Goal: Information Seeking & Learning: Learn about a topic

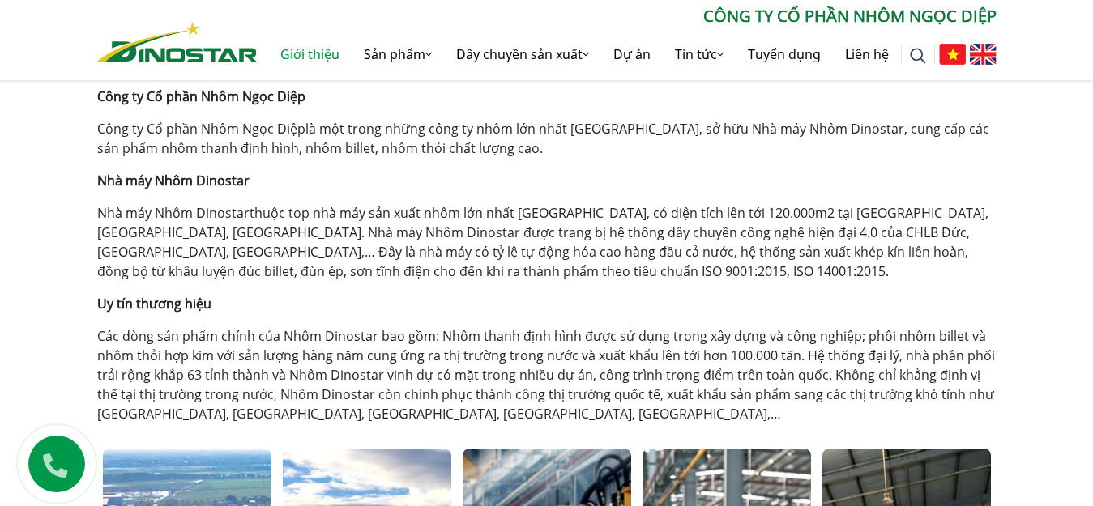
scroll to position [486, 0]
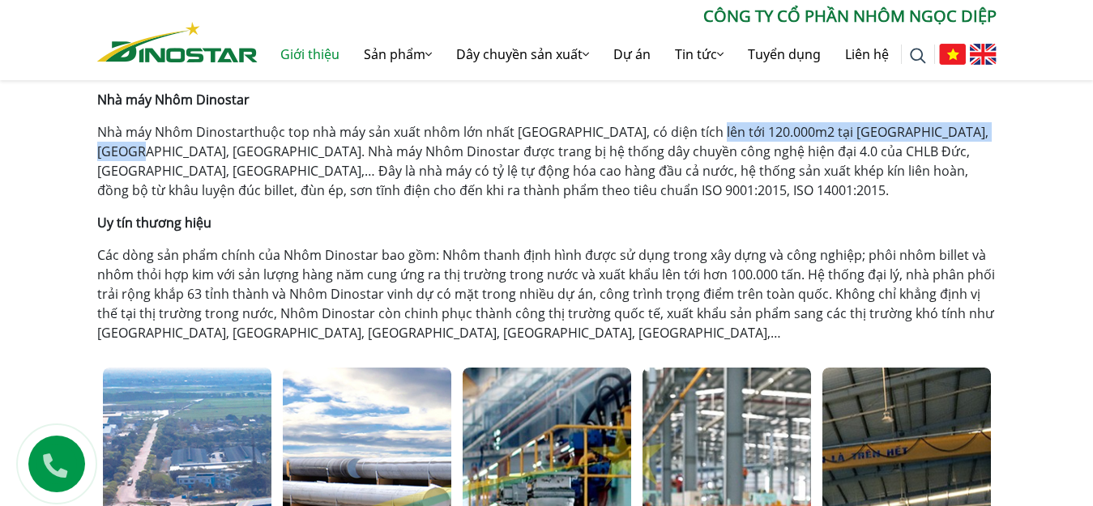
drag, startPoint x: 690, startPoint y: 130, endPoint x: 881, endPoint y: 126, distance: 191.2
click at [996, 117] on div "Giới thiệu Home » Giới thiệu Công ty Cổ phần Nhôm Ngọc Diệp Công ty Cổ phần Nhô…" at bounding box center [547, 439] width 924 height 1064
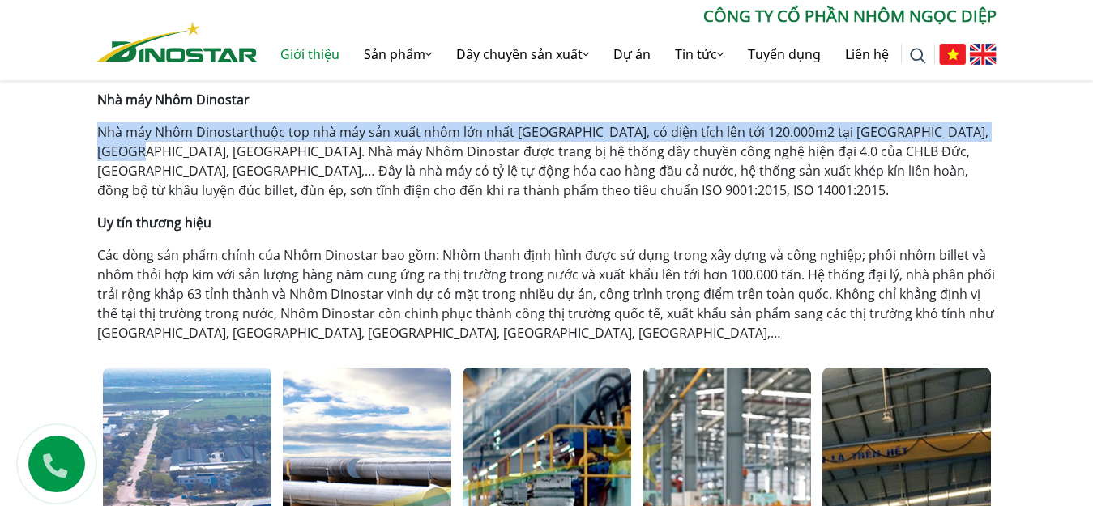
drag, startPoint x: 92, startPoint y: 133, endPoint x: 1013, endPoint y: 138, distance: 920.3
copy p "Nhà máy Nhôm Dinostar thuộc top nhà máy sản xuất nhôm lớn nhất [GEOGRAPHIC_DATA…"
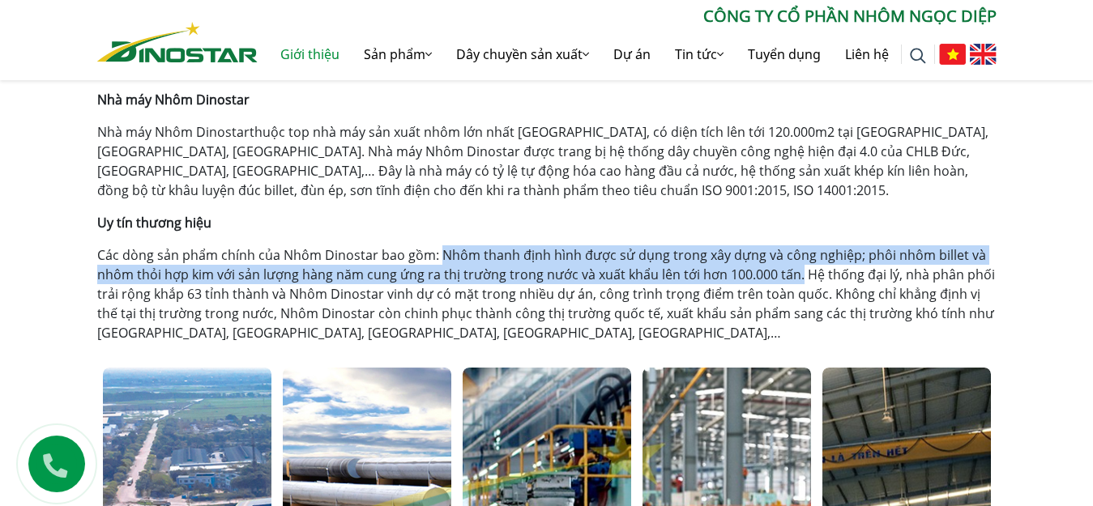
drag, startPoint x: 438, startPoint y: 252, endPoint x: 797, endPoint y: 271, distance: 359.4
click at [797, 271] on p "Các dòng sản phẩm chính của Nhôm Dinostar bao gồm: Nhôm thanh định hình được sử…" at bounding box center [546, 293] width 899 height 97
copy p "Nhôm thanh định hình được sử dụng trong xây dựng và công nghiệp; phôi nhôm bill…"
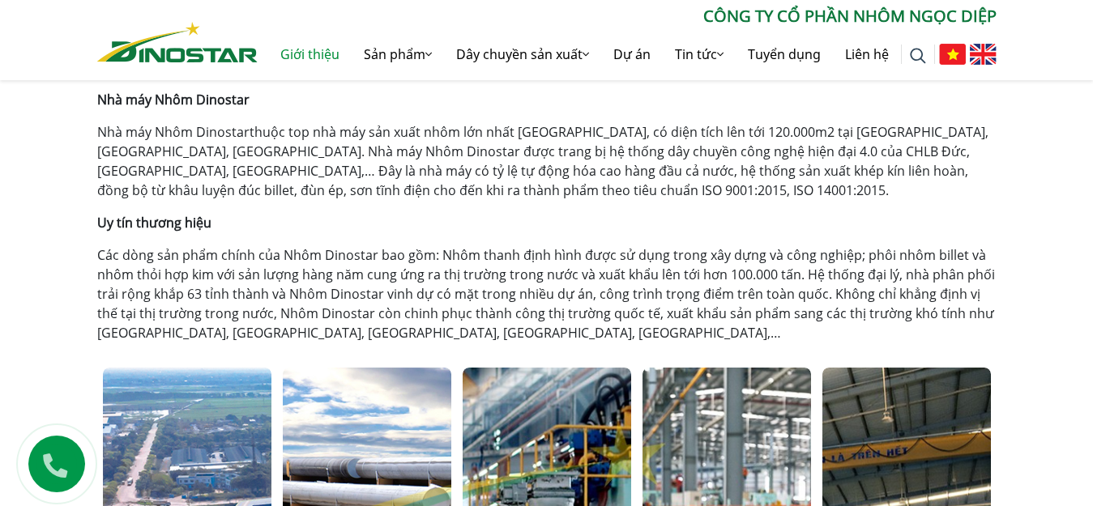
click at [101, 254] on div "Giới thiệu Home » Giới thiệu Công ty Cổ phần Nhôm Ngọc Diệp Công ty Cổ phần Nhô…" at bounding box center [547, 439] width 924 height 1064
click at [98, 253] on p "Các dòng sản phẩm chính của Nhôm Dinostar bao gồm: Nhôm thanh định hình được sử…" at bounding box center [546, 293] width 899 height 97
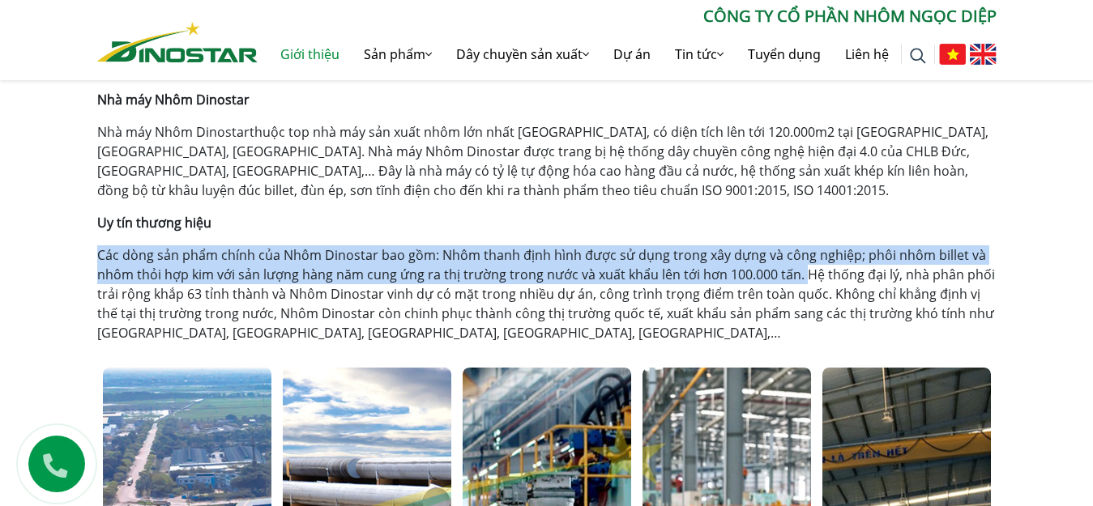
drag, startPoint x: 798, startPoint y: 269, endPoint x: 98, endPoint y: 246, distance: 700.3
click at [98, 246] on p "Các dòng sản phẩm chính của Nhôm Dinostar bao gồm: Nhôm thanh định hình được sử…" at bounding box center [546, 293] width 899 height 97
copy p "Các dòng sản phẩm chính của Nhôm Dinostar bao gồm: Nhôm thanh định hình được sử…"
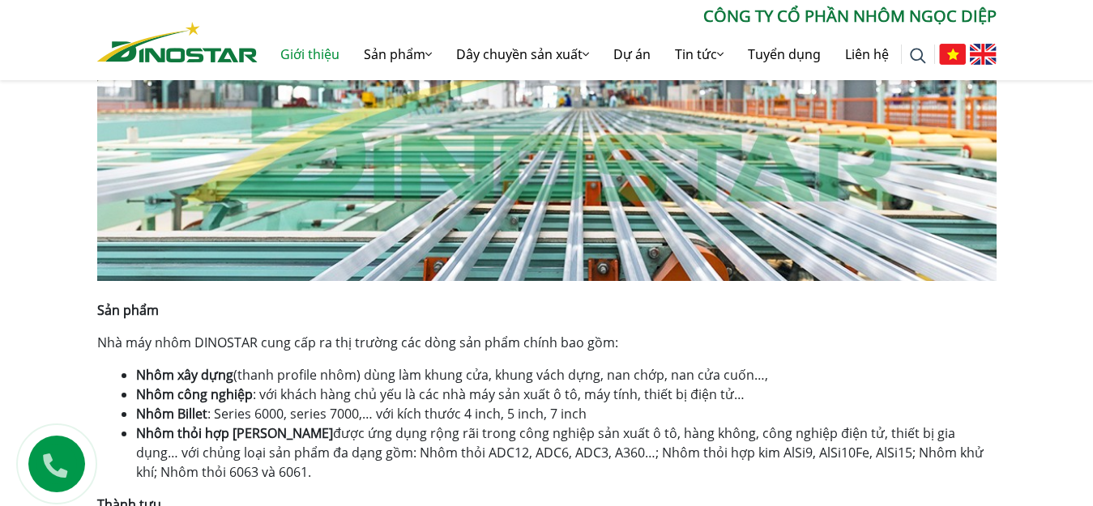
scroll to position [1053, 0]
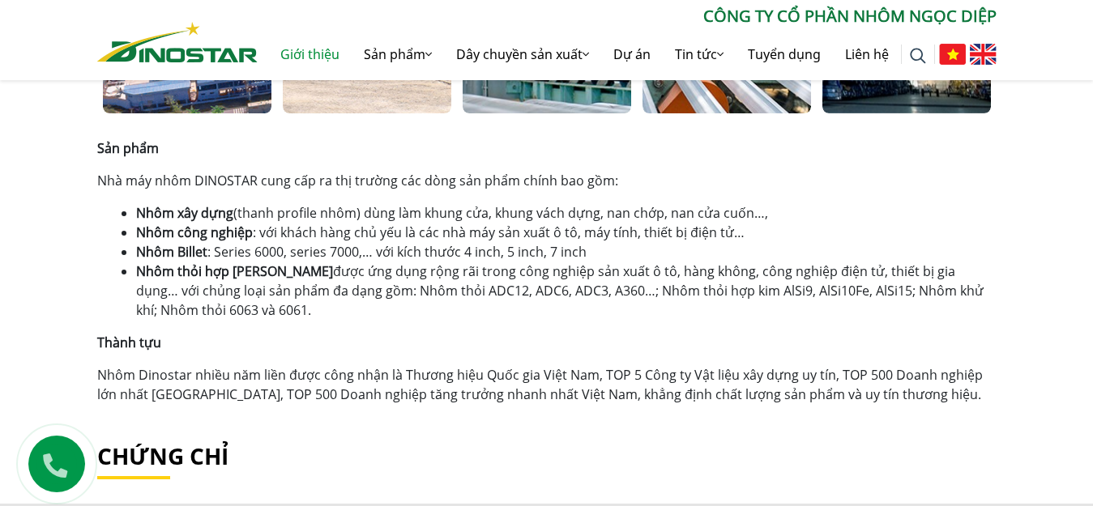
drag, startPoint x: 231, startPoint y: 308, endPoint x: 83, endPoint y: 177, distance: 198.0
click at [83, 177] on div "Giới thiệu Home » Giới thiệu Công ty Cổ phần Nhôm Ngọc Diệp Công ty Cổ phần Nhô…" at bounding box center [546, 70] width 1093 height 1551
copy div "Nhà máy nhôm DINOSTAR cung cấp ra thị trường các dòng sản phẩm chính bao gồm: N…"
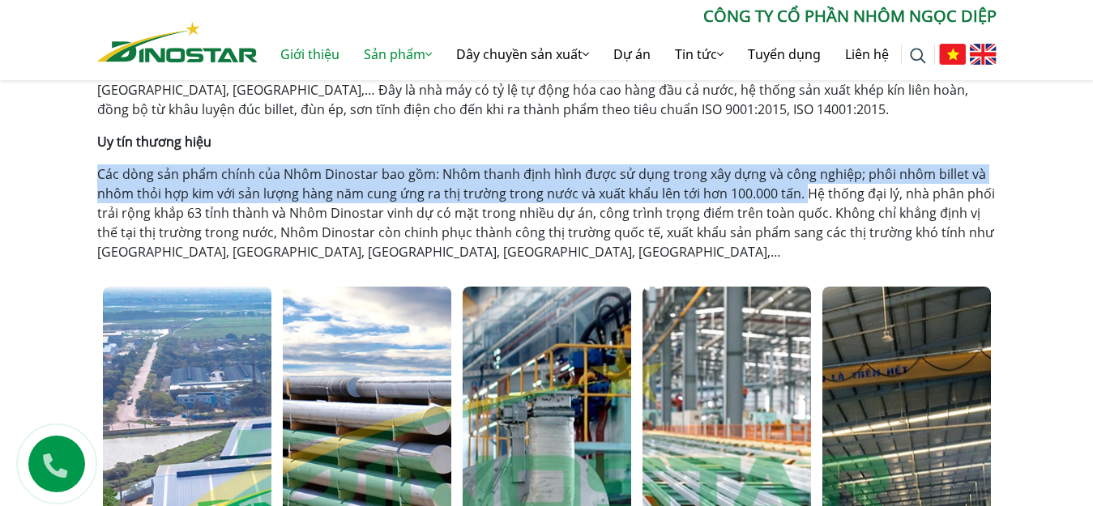
scroll to position [486, 0]
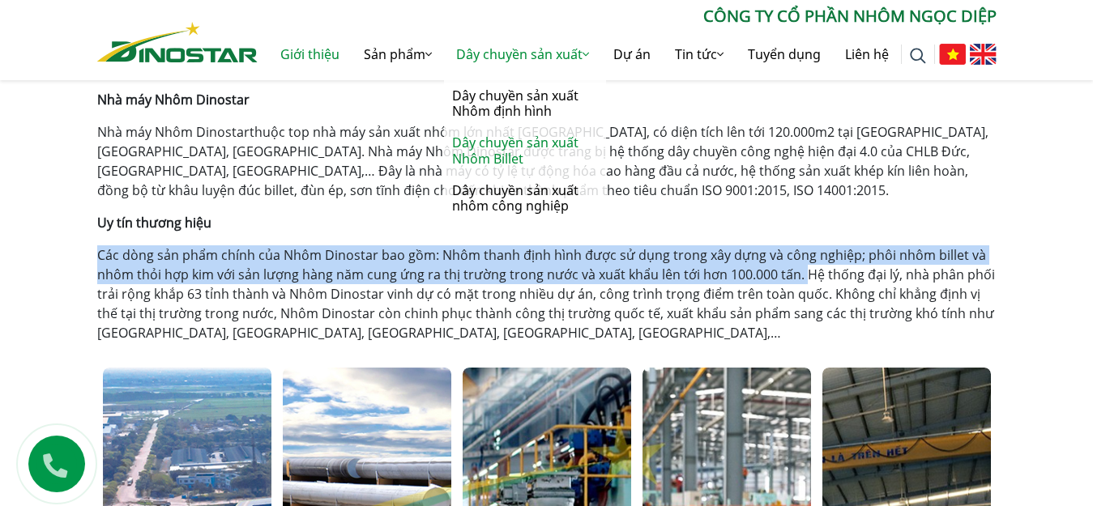
click at [517, 156] on link "Dây chuyền sản xuất Nhôm Billet" at bounding box center [525, 150] width 162 height 47
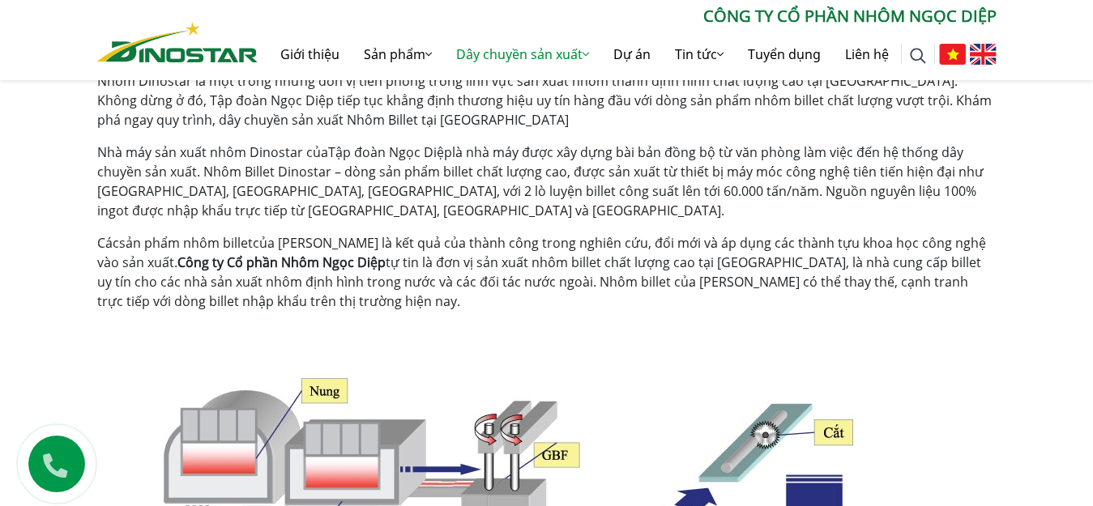
scroll to position [324, 0]
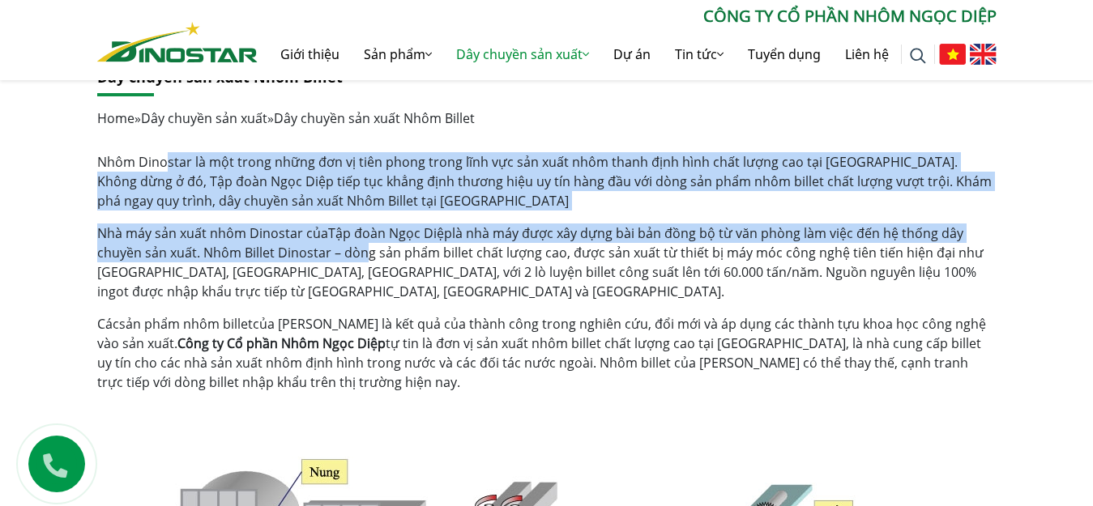
drag, startPoint x: 165, startPoint y: 164, endPoint x: 480, endPoint y: 331, distance: 357.0
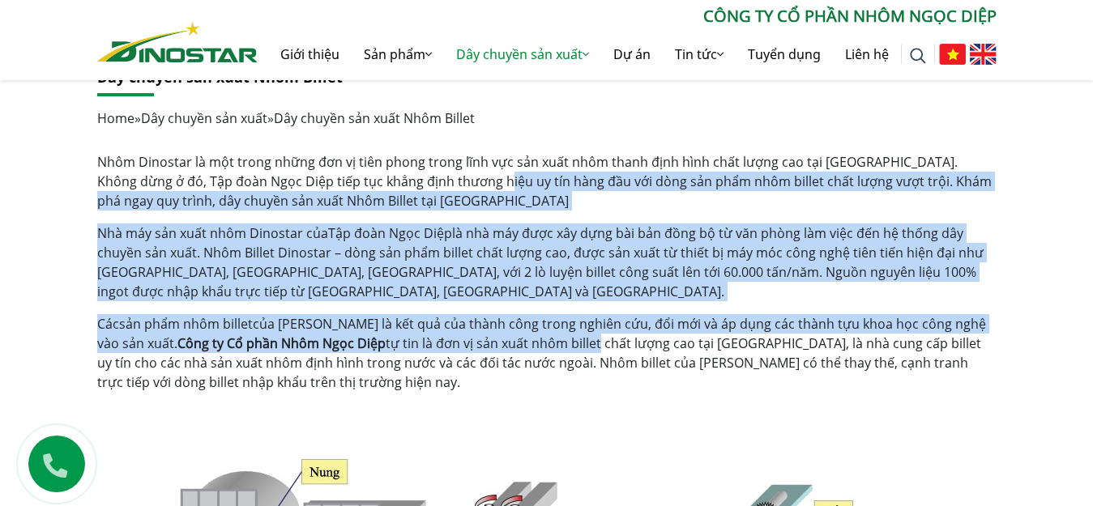
drag, startPoint x: 545, startPoint y: 339, endPoint x: 449, endPoint y: 169, distance: 195.5
click at [655, 254] on p "Nhà máy sản xuất nhôm Dinostar của Tập đoàn Ngọc Diệp là nhà máy được xây dựng …" at bounding box center [546, 263] width 899 height 78
click at [591, 309] on div "Nhà máy sản xuất nhôm Dinostar của Tập đoàn Ngọc Diệp là nhà máy được xây dựng …" at bounding box center [546, 308] width 899 height 168
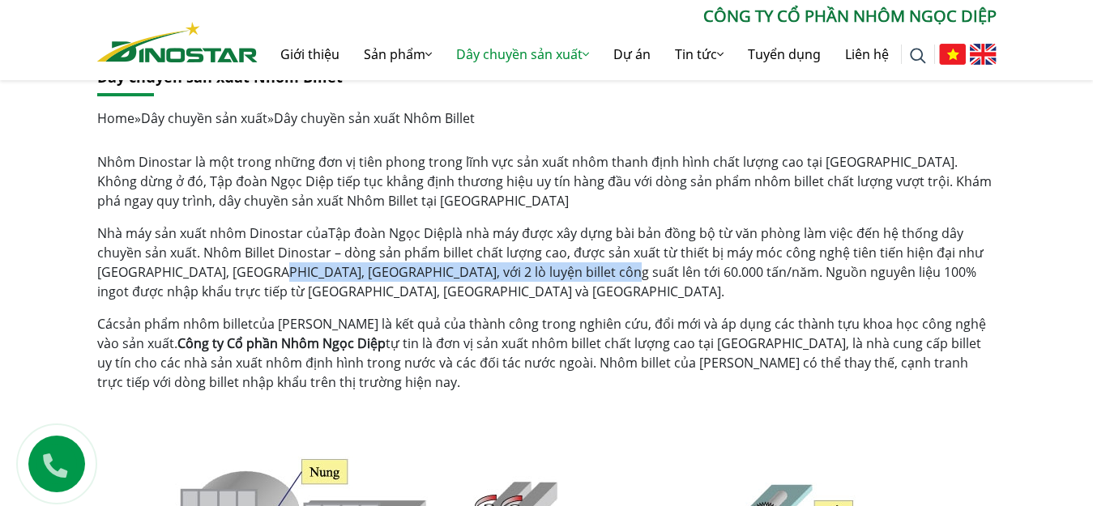
drag, startPoint x: 570, startPoint y: 272, endPoint x: 251, endPoint y: 271, distance: 319.2
click at [251, 271] on p "Nhà máy sản xuất nhôm Dinostar của Tập đoàn Ngọc Diệp là nhà máy được xây dựng …" at bounding box center [546, 263] width 899 height 78
copy p "với 2 lò luyện billet công suất lên tới 60.000 tấn/năm."
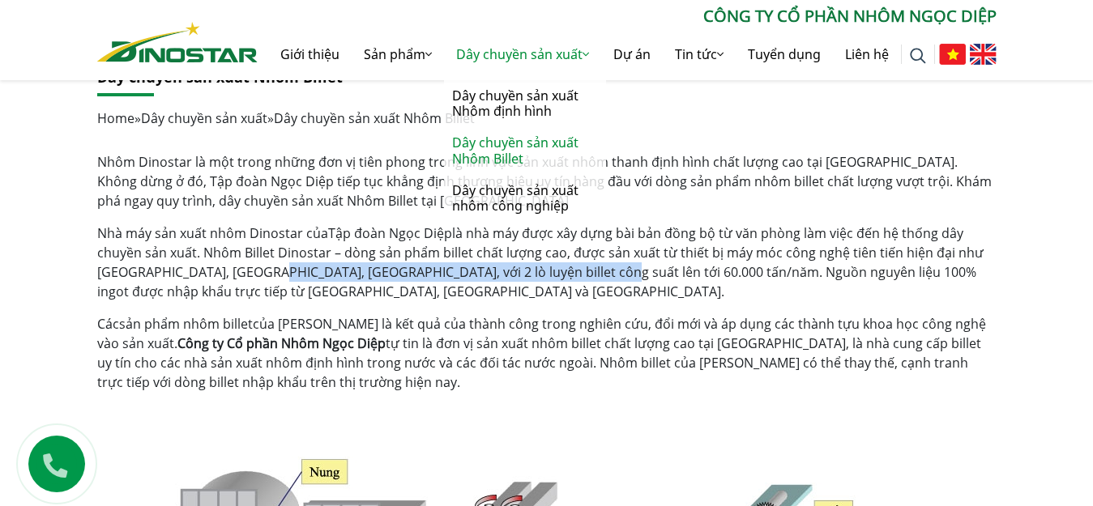
click at [518, 151] on link "Dây chuyền sản xuất Nhôm Billet" at bounding box center [525, 150] width 162 height 47
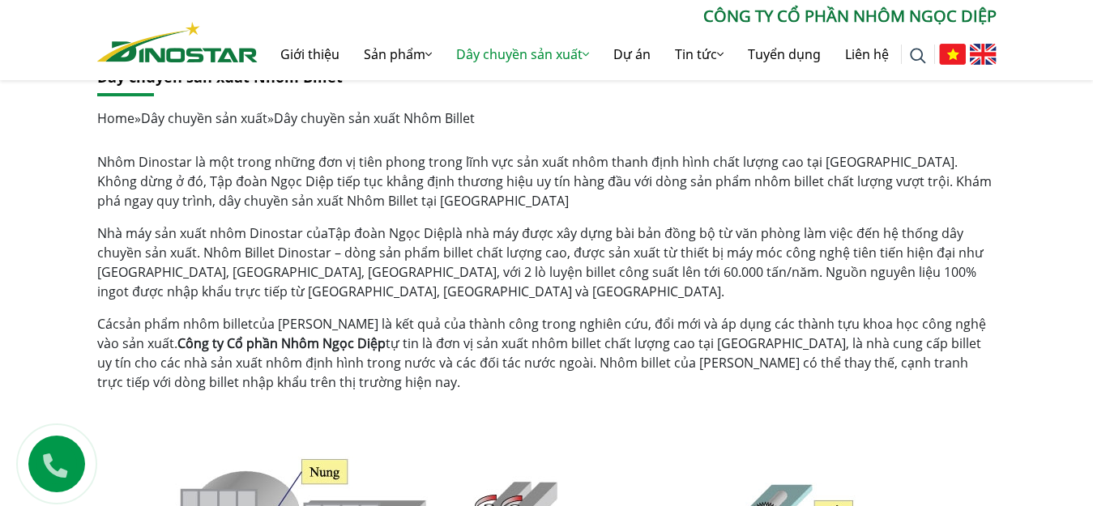
scroll to position [243, 0]
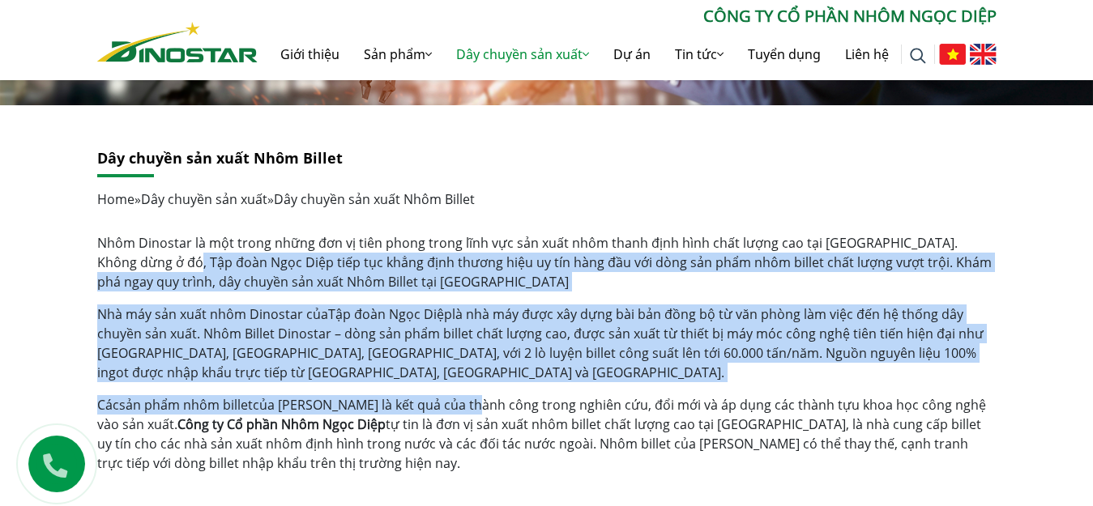
drag, startPoint x: 401, startPoint y: 367, endPoint x: 715, endPoint y: 403, distance: 316.4
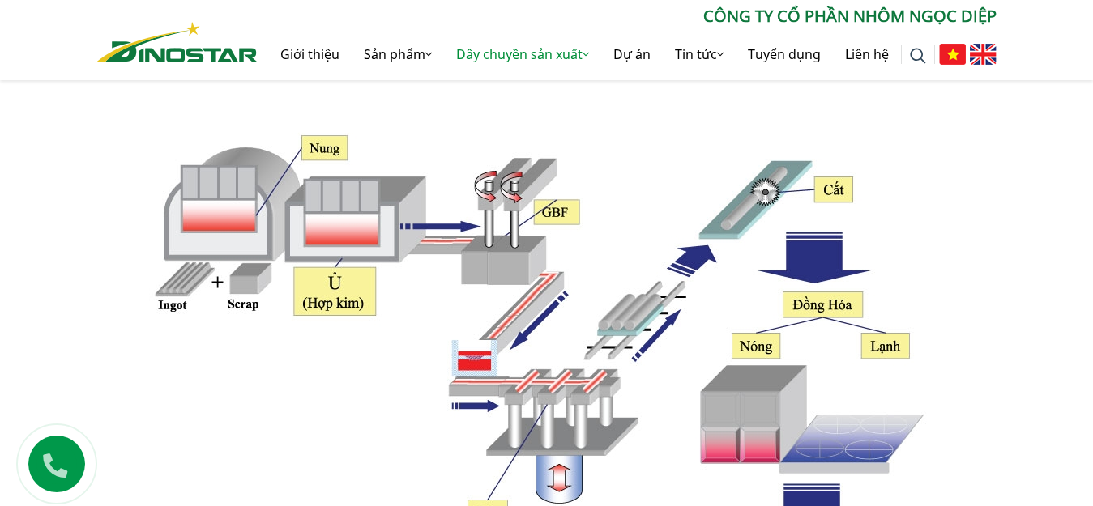
scroll to position [405, 0]
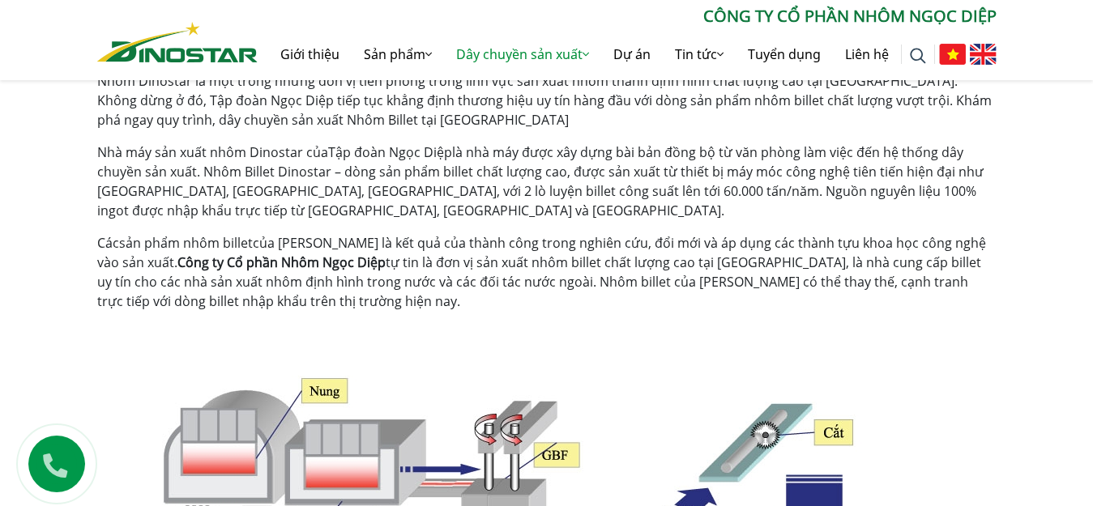
click at [209, 267] on strong "Công ty Cổ phần Nhôm Ngọc Diệp" at bounding box center [281, 263] width 208 height 18
